Goal: Information Seeking & Learning: Check status

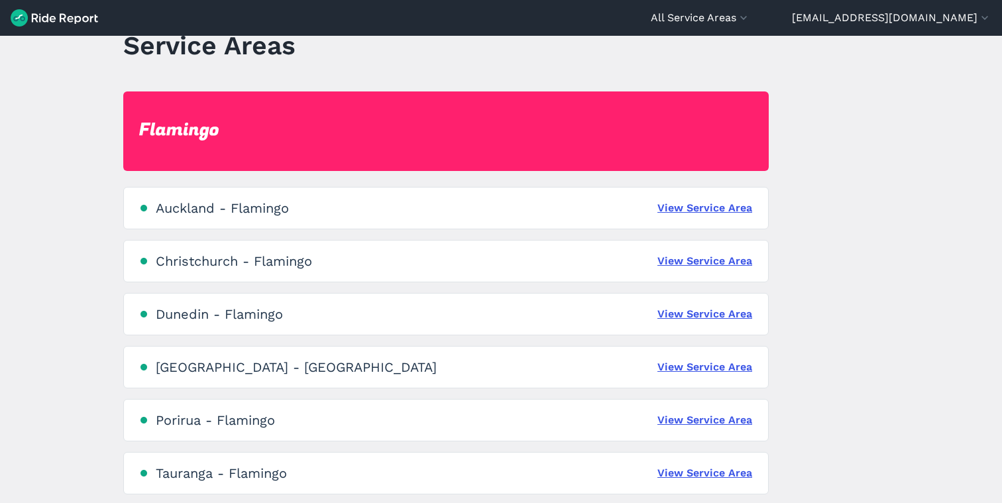
scroll to position [138, 0]
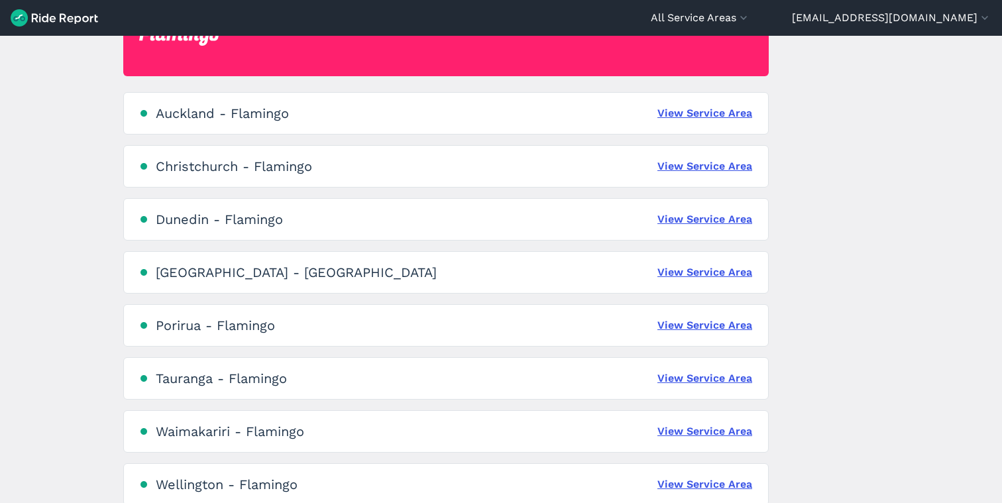
click at [701, 122] on div "[GEOGRAPHIC_DATA] - Flamingo View Service Area" at bounding box center [446, 113] width 646 height 42
click at [699, 115] on link "View Service Area" at bounding box center [705, 113] width 95 height 16
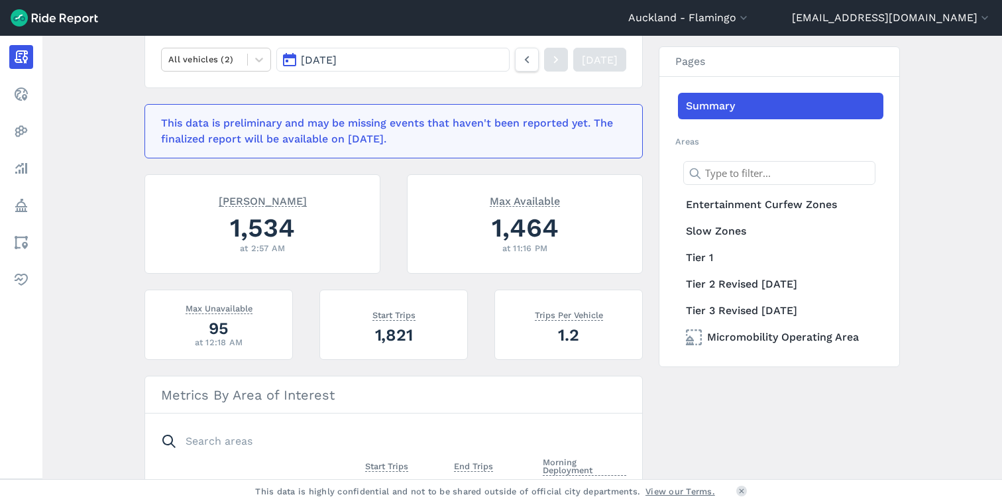
scroll to position [181, 0]
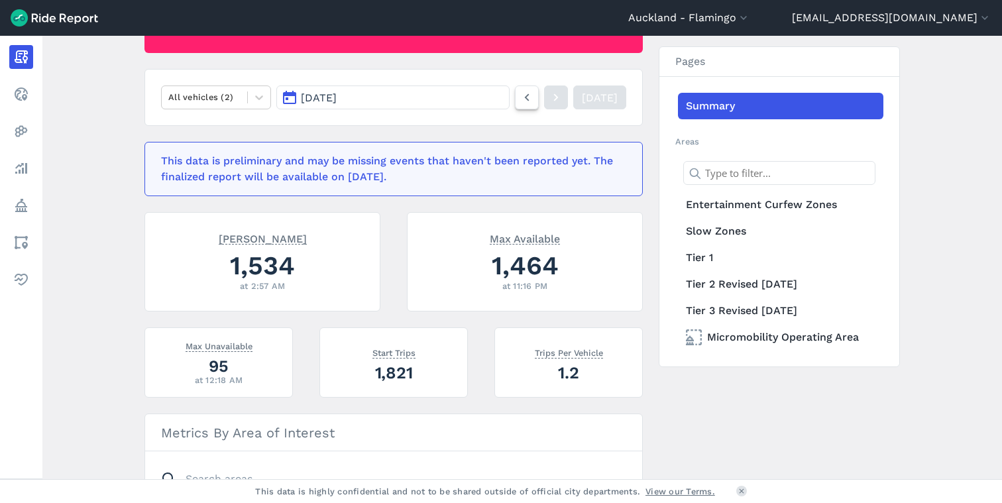
click at [520, 97] on icon at bounding box center [527, 97] width 15 height 16
click at [520, 99] on icon at bounding box center [527, 97] width 15 height 16
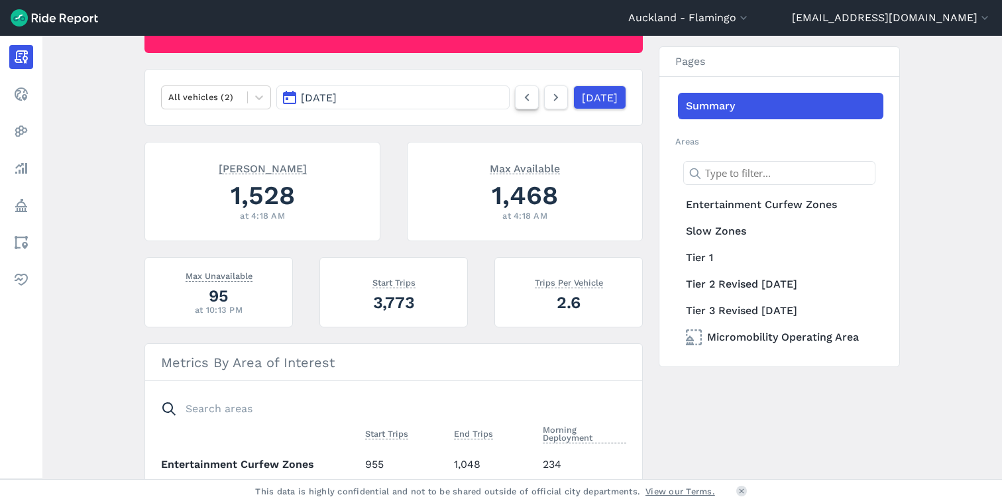
click at [525, 97] on use at bounding box center [527, 97] width 5 height 7
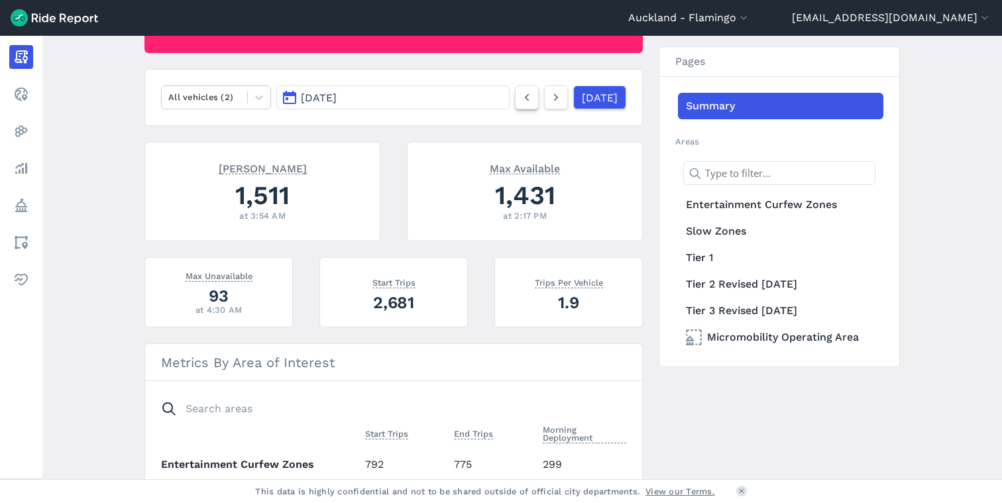
click at [525, 97] on use at bounding box center [527, 97] width 5 height 7
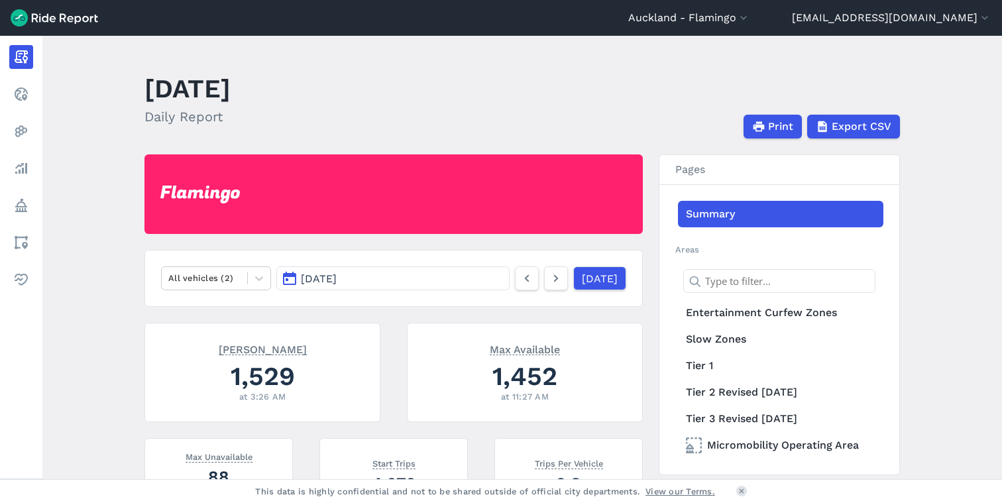
click at [332, 276] on span "[DATE]" at bounding box center [319, 278] width 36 height 13
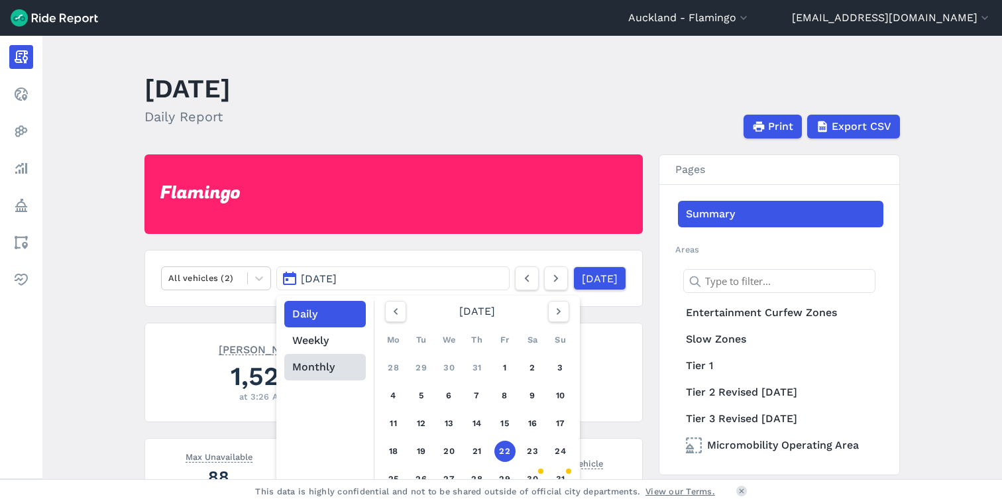
click at [316, 369] on button "Monthly" at bounding box center [325, 367] width 82 height 27
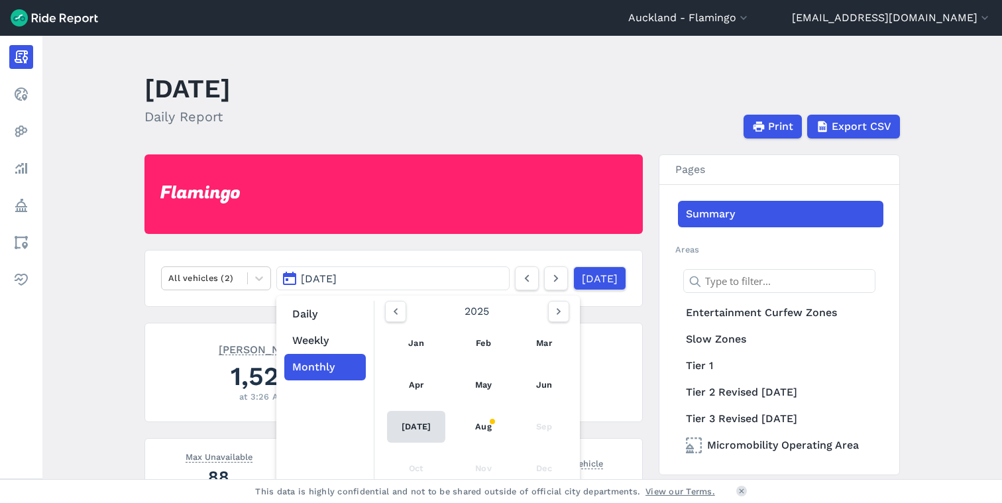
click at [408, 433] on link "[DATE]" at bounding box center [416, 427] width 58 height 32
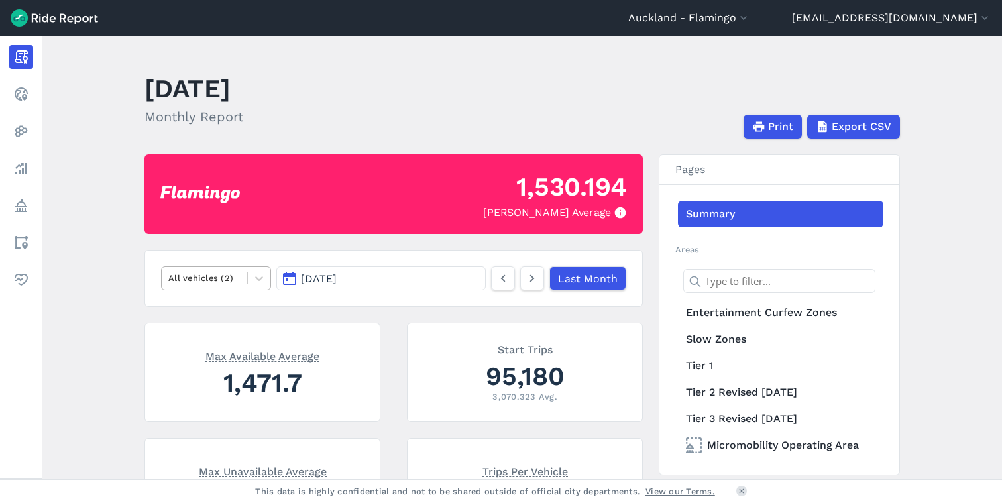
click at [207, 289] on div "All vehicles (2)" at bounding box center [216, 278] width 110 height 24
click at [313, 274] on span "[DATE]" at bounding box center [319, 278] width 36 height 13
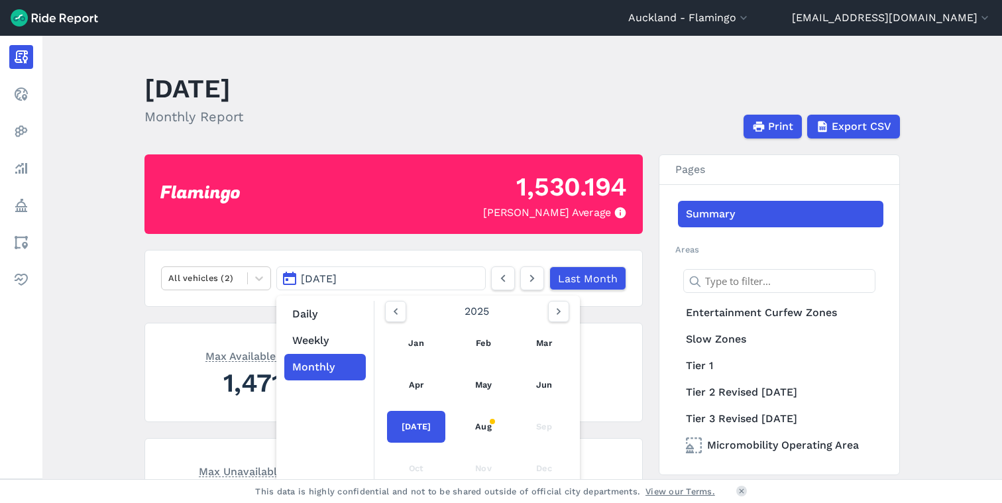
click at [180, 355] on div "Max Available Average" at bounding box center [262, 357] width 203 height 16
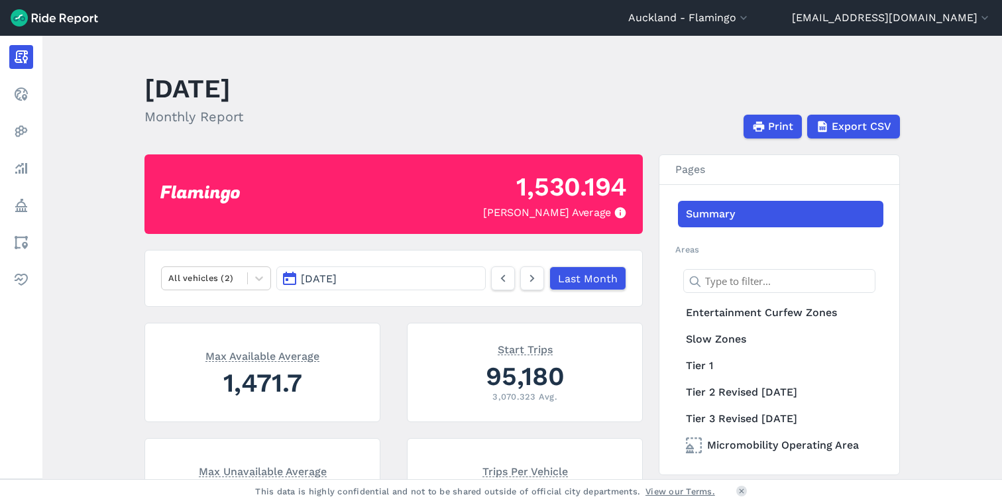
click at [419, 287] on button "[DATE]" at bounding box center [380, 278] width 209 height 24
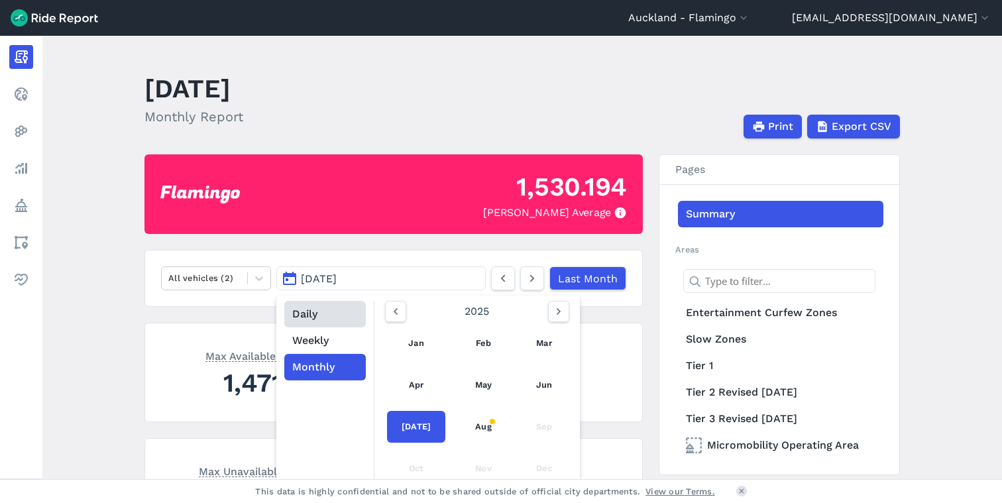
click at [296, 303] on button "Daily" at bounding box center [325, 314] width 82 height 27
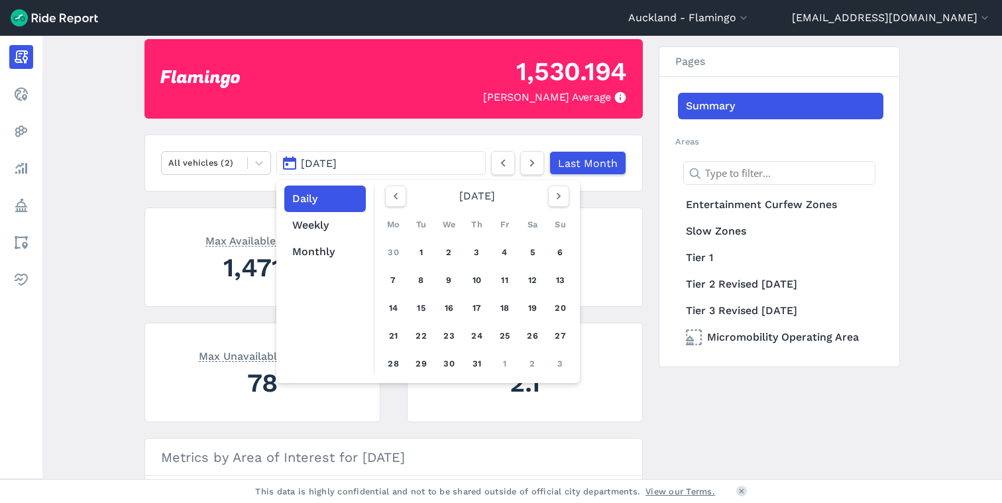
scroll to position [119, 0]
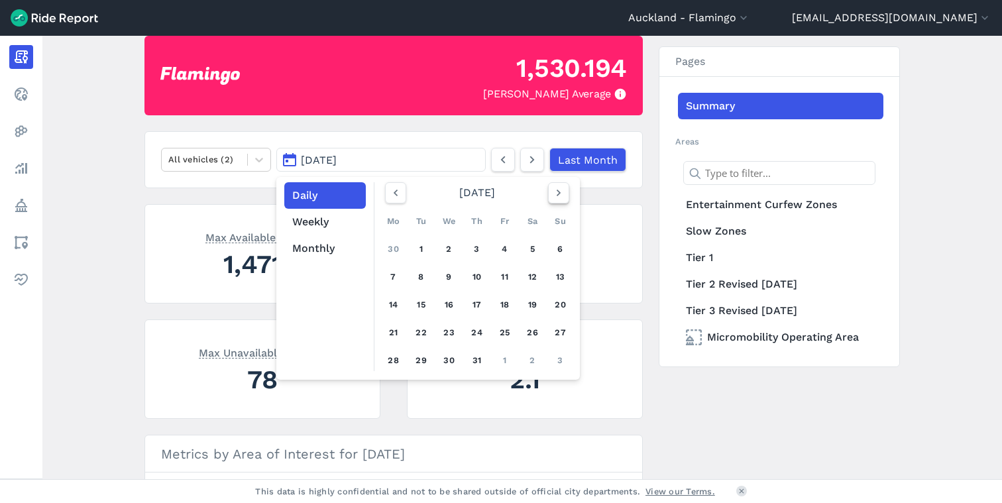
click at [555, 186] on button "button" at bounding box center [558, 192] width 21 height 21
click at [561, 364] on link "31" at bounding box center [560, 360] width 21 height 21
